Goal: Task Accomplishment & Management: Use online tool/utility

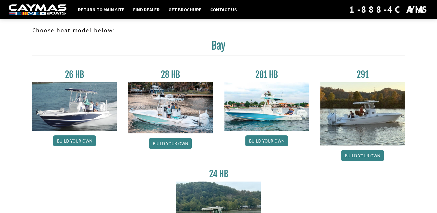
scroll to position [186, 0]
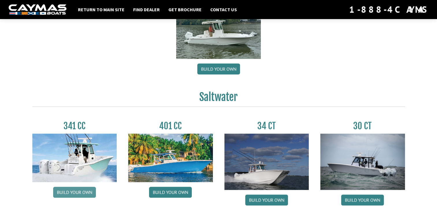
click at [68, 194] on link "Build your own" at bounding box center [74, 192] width 43 height 11
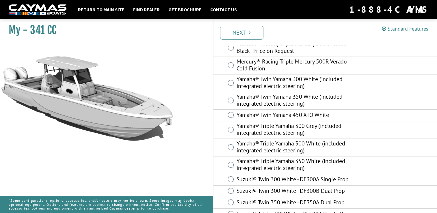
scroll to position [275, 0]
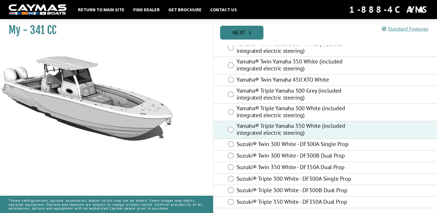
click at [245, 28] on link "Next" at bounding box center [241, 33] width 43 height 14
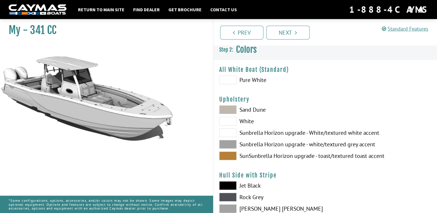
scroll to position [0, 0]
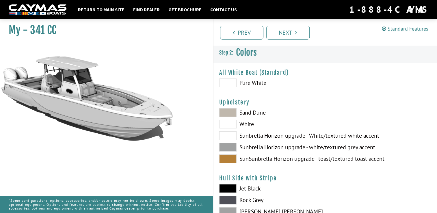
click at [226, 124] on span at bounding box center [227, 124] width 17 height 9
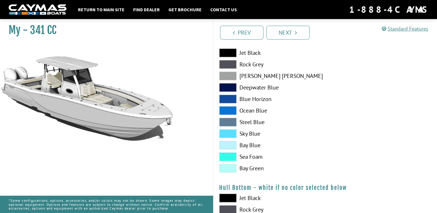
scroll to position [308, 0]
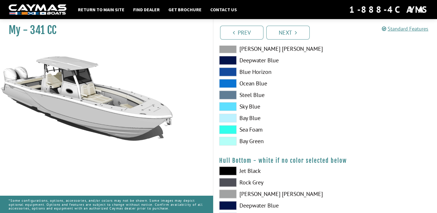
click at [226, 47] on span at bounding box center [227, 48] width 17 height 9
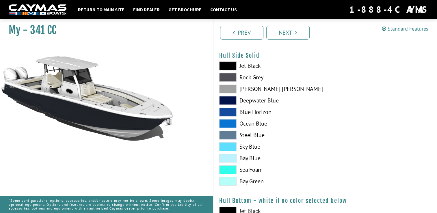
scroll to position [268, 0]
click at [225, 77] on span at bounding box center [227, 77] width 17 height 9
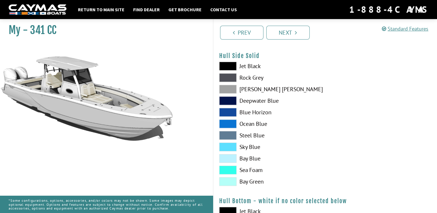
click at [229, 66] on span at bounding box center [227, 66] width 17 height 9
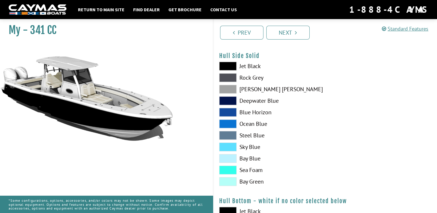
click at [232, 93] on span at bounding box center [227, 89] width 17 height 9
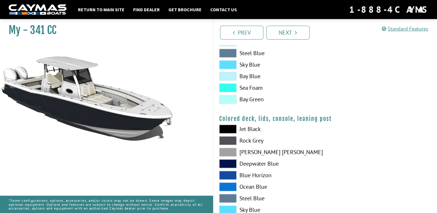
scroll to position [692, 0]
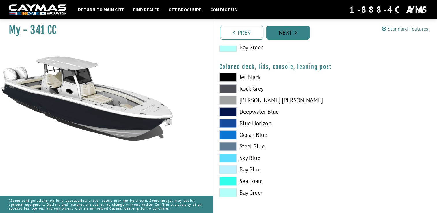
click at [295, 35] on icon "Pagination" at bounding box center [296, 33] width 2 height 6
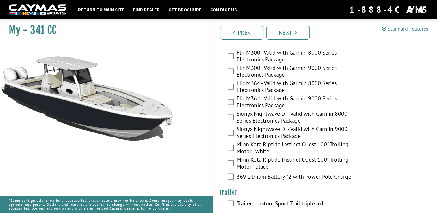
scroll to position [1237, 0]
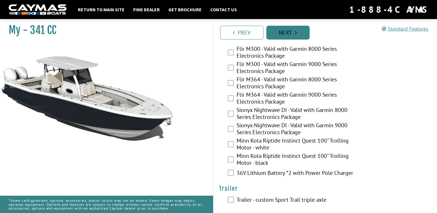
click at [292, 31] on link "Next" at bounding box center [287, 33] width 43 height 14
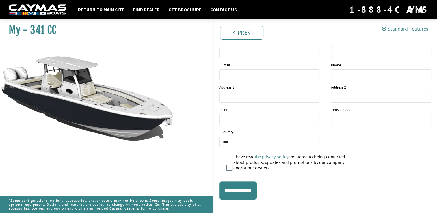
scroll to position [108, 0]
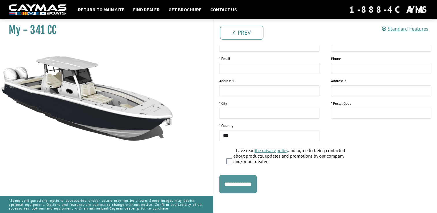
click at [246, 185] on input "**********" at bounding box center [238, 184] width 38 height 18
